Goal: Navigation & Orientation: Find specific page/section

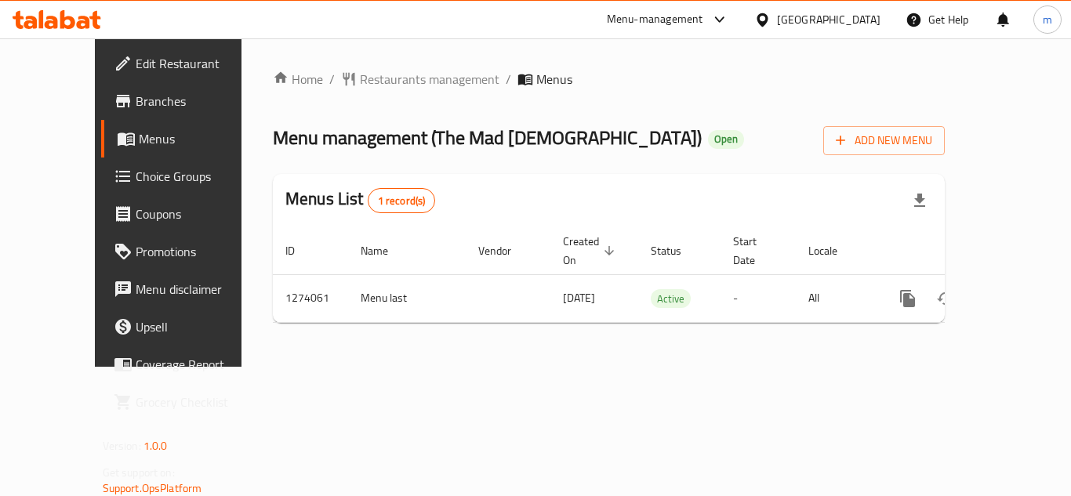
click at [858, 28] on div "[GEOGRAPHIC_DATA]" at bounding box center [828, 19] width 103 height 17
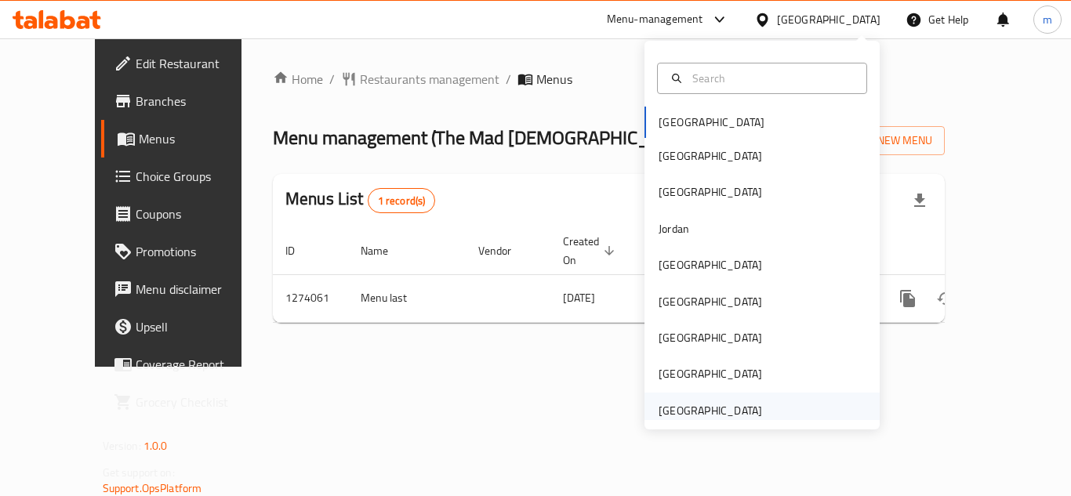
click at [718, 407] on div "[GEOGRAPHIC_DATA]" at bounding box center [709, 410] width 103 height 17
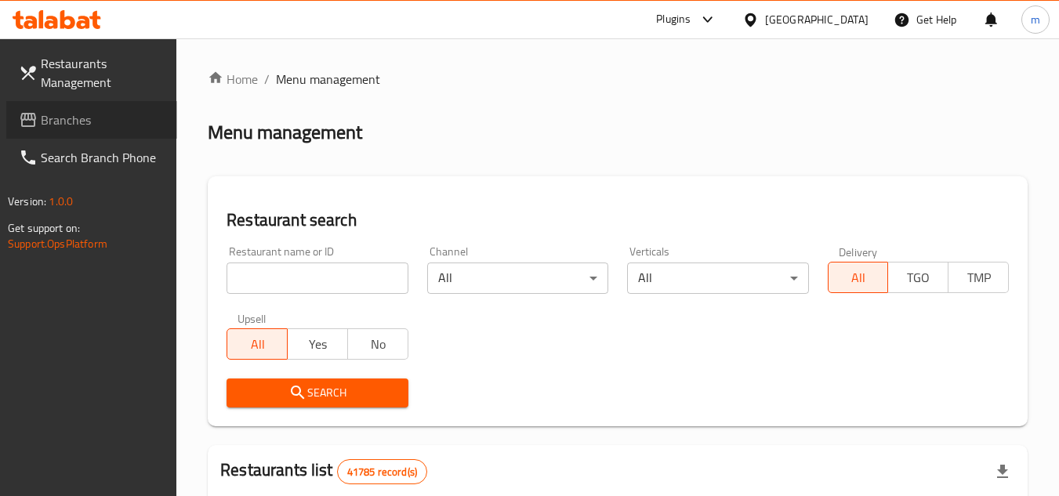
click at [71, 117] on span "Branches" at bounding box center [103, 120] width 124 height 19
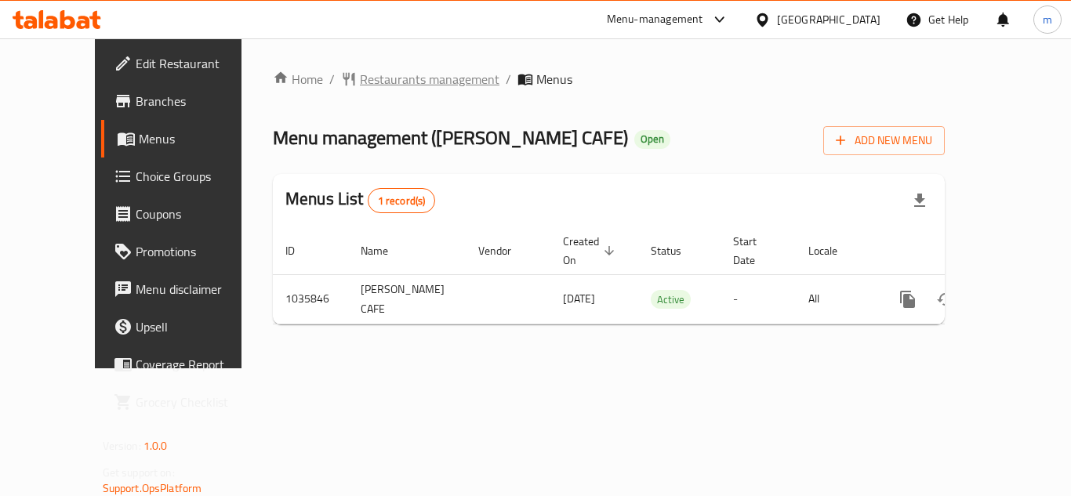
click at [378, 78] on span "Restaurants management" at bounding box center [430, 79] width 140 height 19
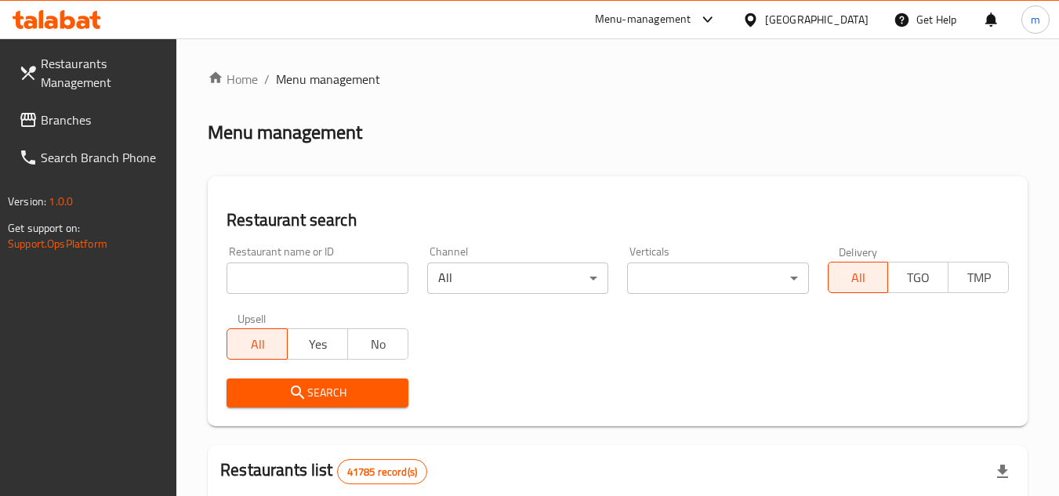
click at [97, 117] on span "Branches" at bounding box center [103, 120] width 124 height 19
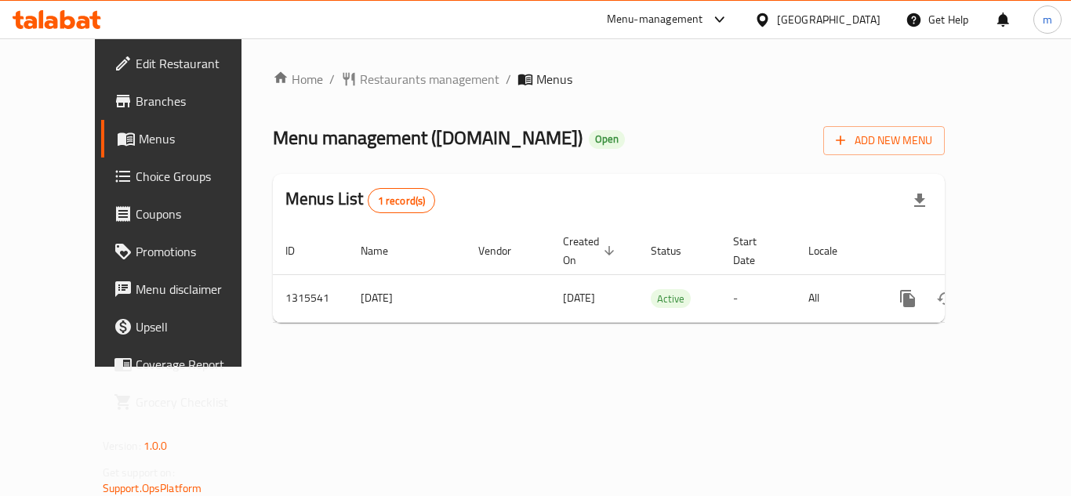
click at [802, 19] on div "[GEOGRAPHIC_DATA]" at bounding box center [828, 19] width 103 height 17
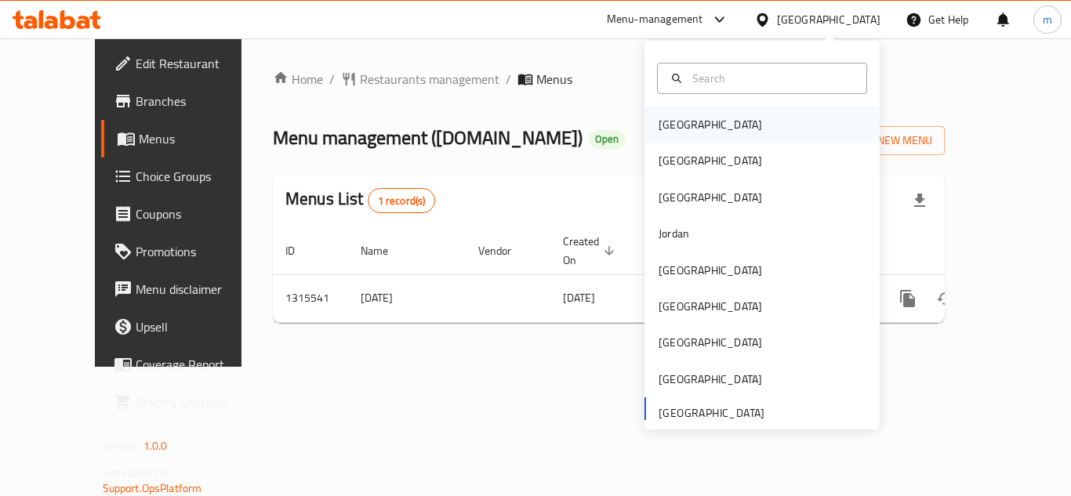
click at [685, 129] on div "[GEOGRAPHIC_DATA]" at bounding box center [710, 125] width 129 height 36
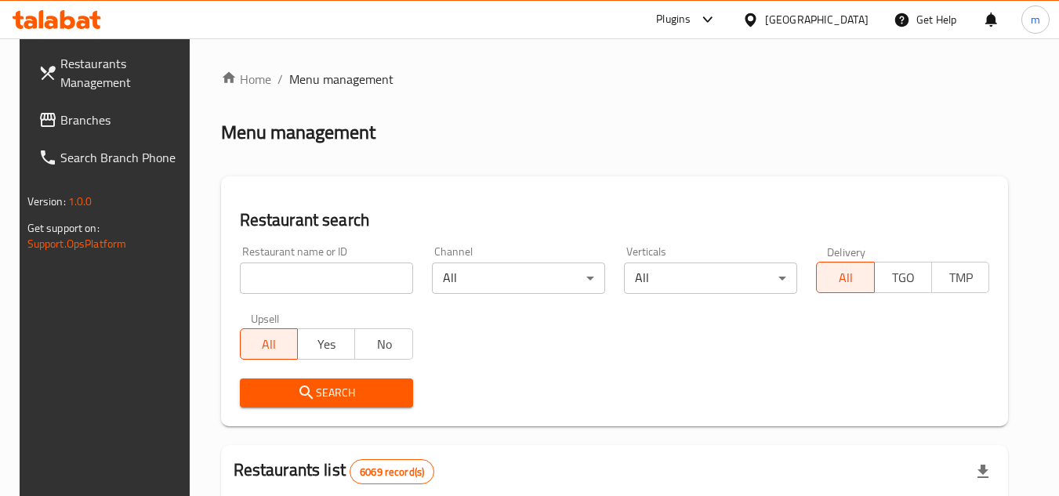
click at [78, 114] on span "Branches" at bounding box center [122, 120] width 124 height 19
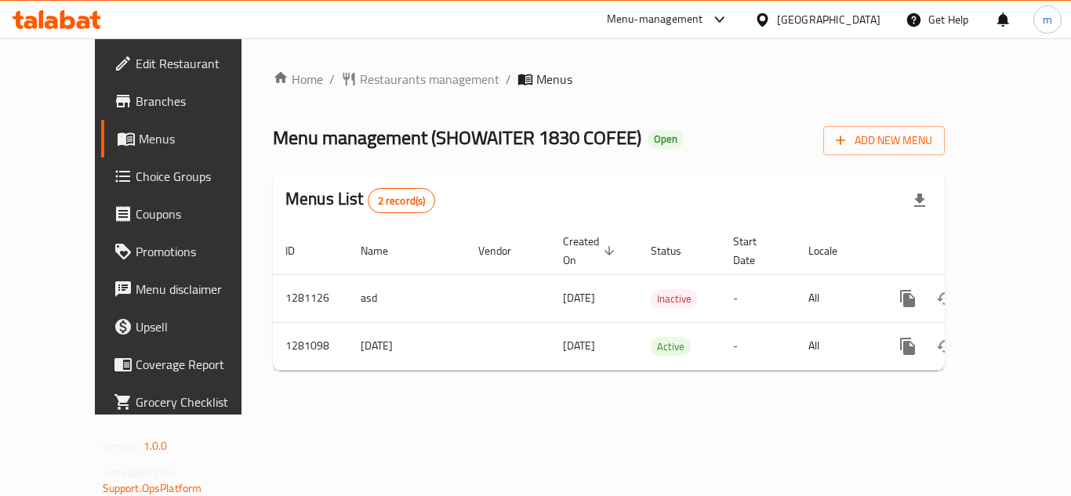
click at [848, 20] on div "[GEOGRAPHIC_DATA]" at bounding box center [828, 19] width 103 height 17
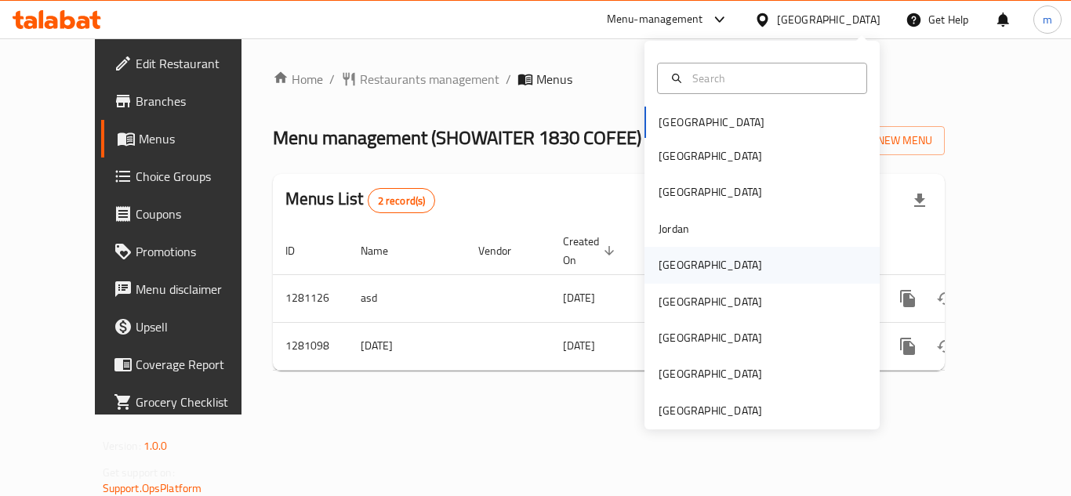
click at [676, 267] on div "[GEOGRAPHIC_DATA]" at bounding box center [709, 264] width 103 height 17
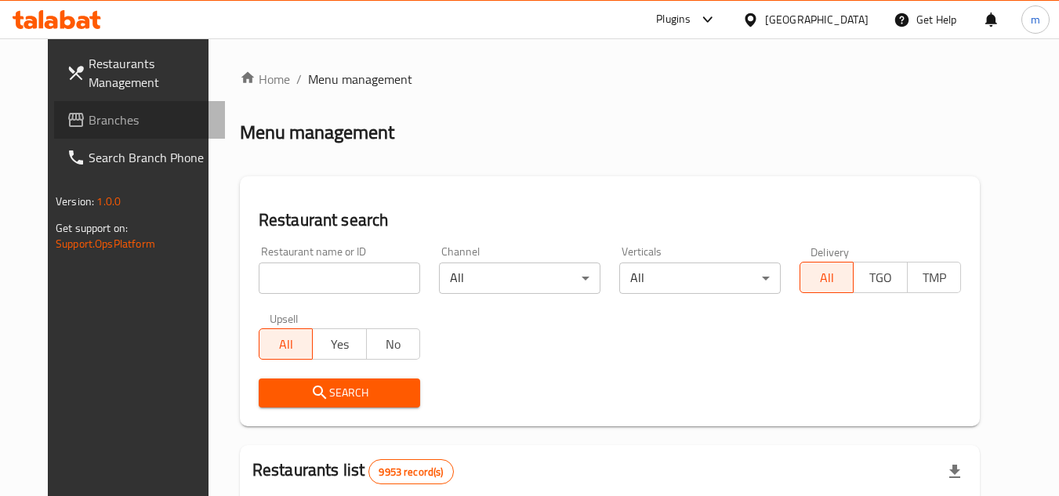
click at [89, 128] on span "Branches" at bounding box center [151, 120] width 124 height 19
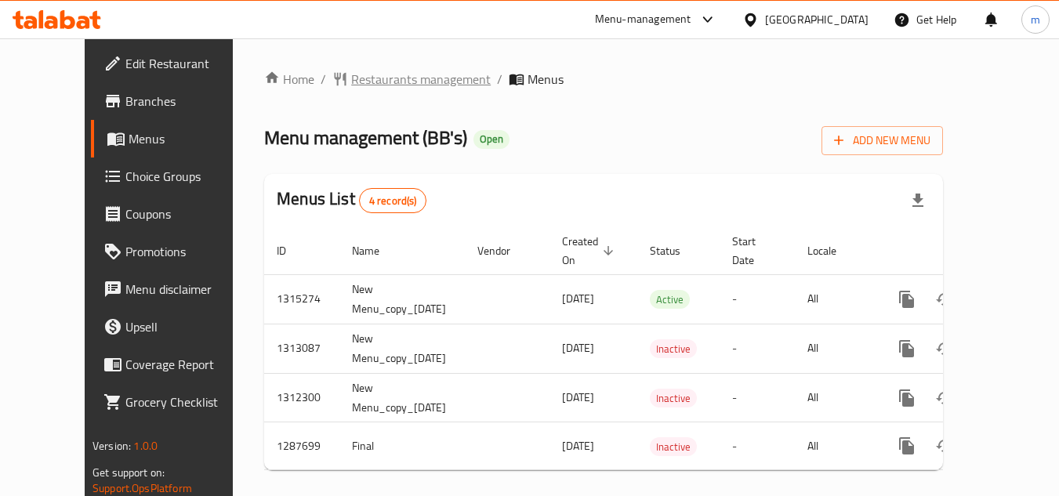
click at [393, 76] on span "Restaurants management" at bounding box center [421, 79] width 140 height 19
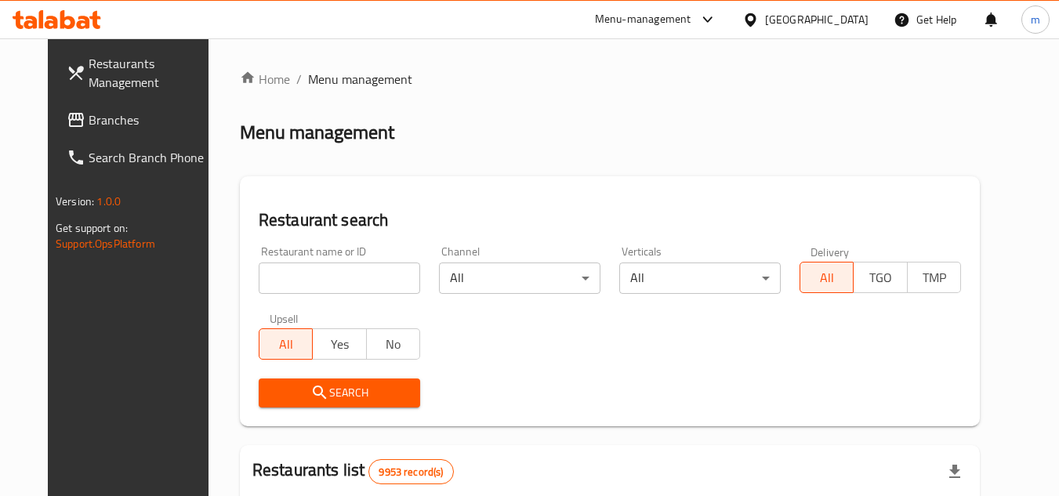
click at [843, 22] on div "[GEOGRAPHIC_DATA]" at bounding box center [816, 19] width 103 height 17
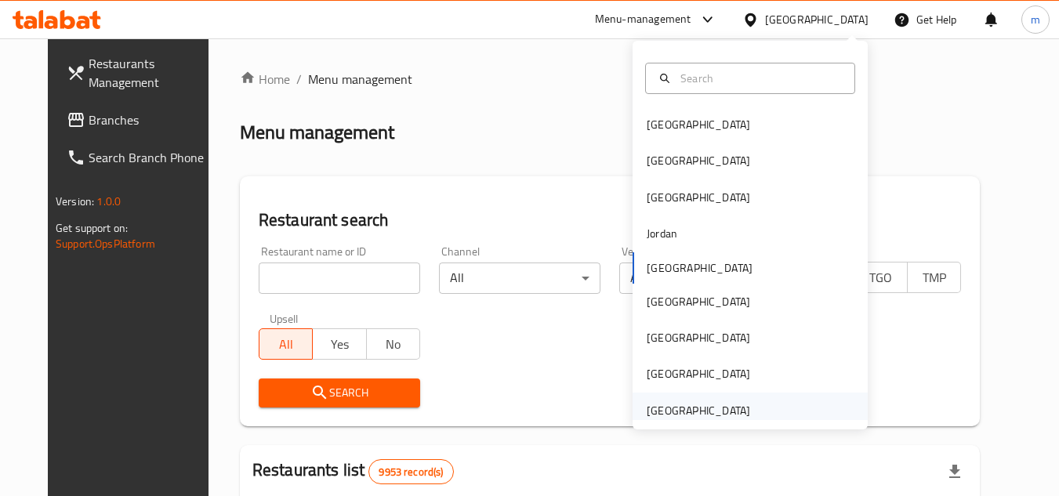
click at [709, 410] on div "[GEOGRAPHIC_DATA]" at bounding box center [698, 410] width 103 height 17
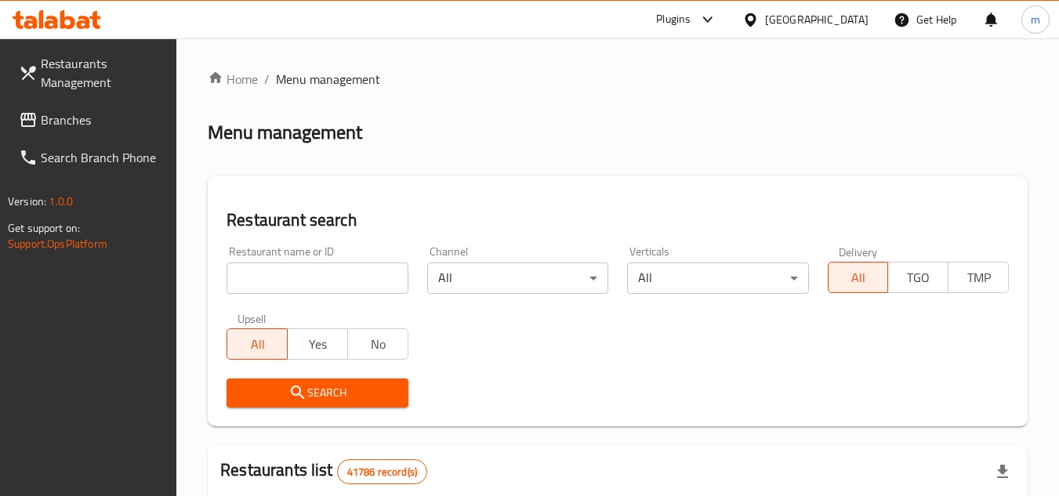
click at [90, 129] on span "Branches" at bounding box center [103, 120] width 124 height 19
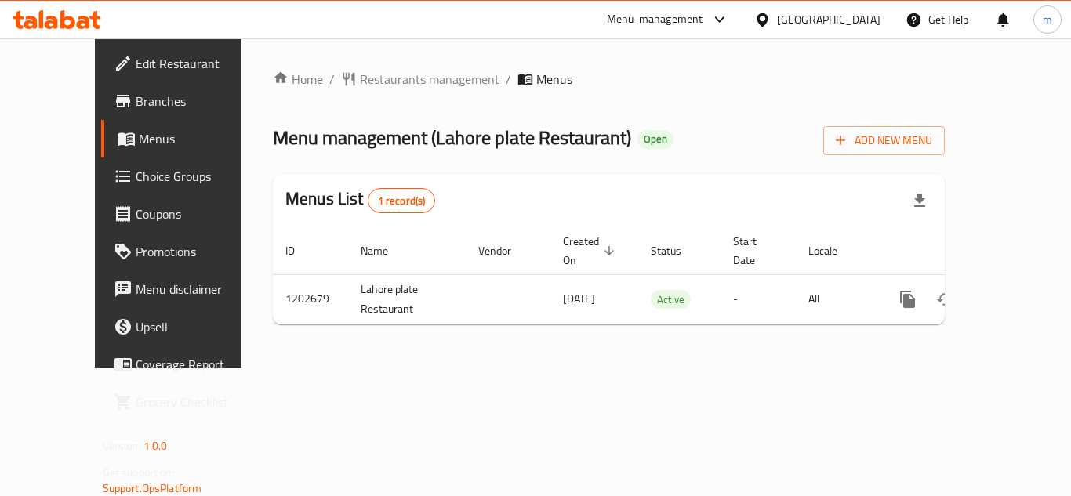
click at [785, 26] on div "[GEOGRAPHIC_DATA]" at bounding box center [828, 19] width 103 height 17
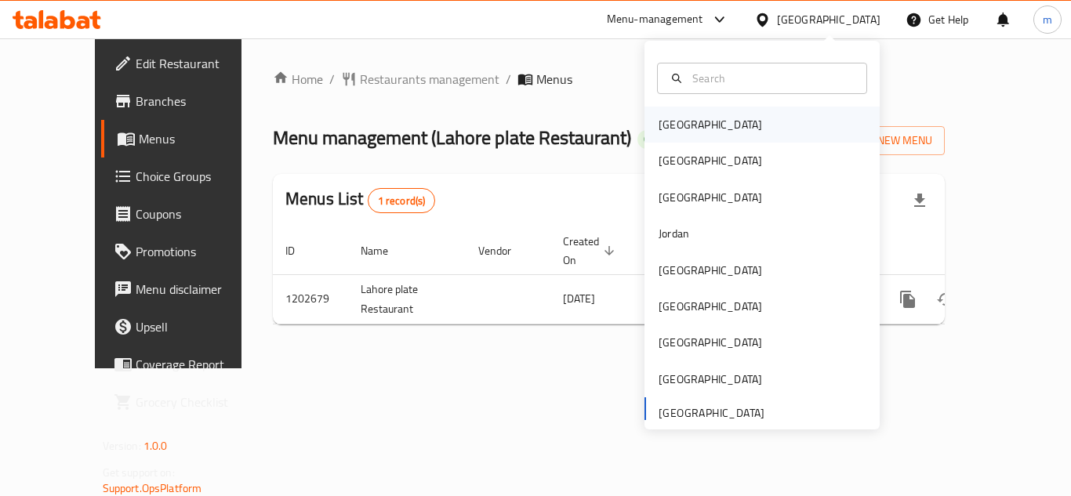
click at [732, 129] on div "[GEOGRAPHIC_DATA]" at bounding box center [761, 125] width 235 height 36
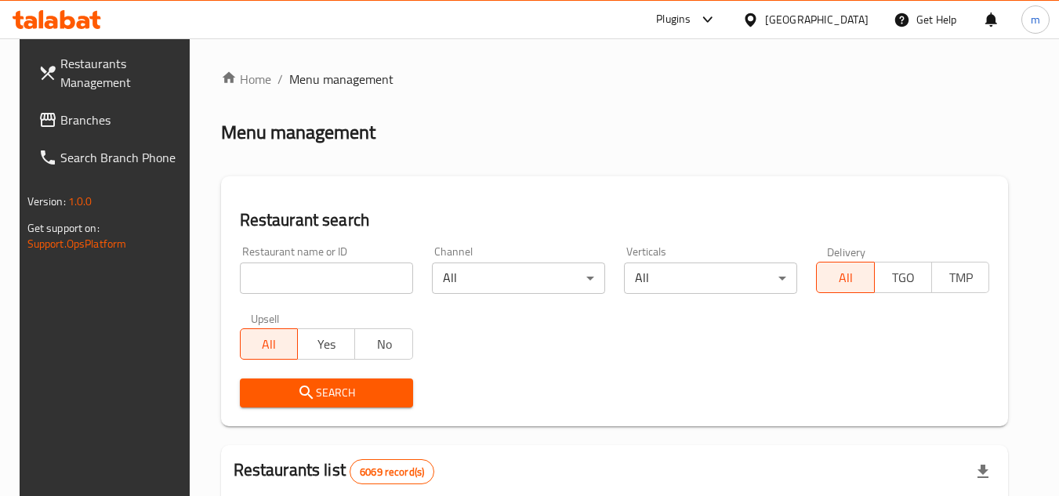
click at [78, 125] on span "Branches" at bounding box center [122, 120] width 124 height 19
